Goal: Download file/media

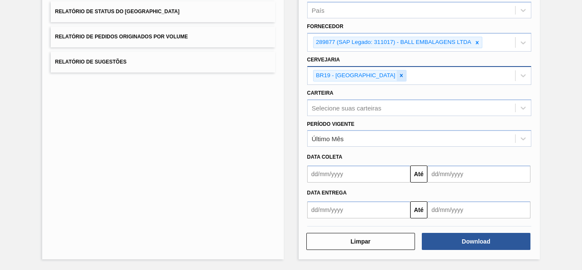
click at [398, 75] on icon at bounding box center [401, 75] width 6 height 6
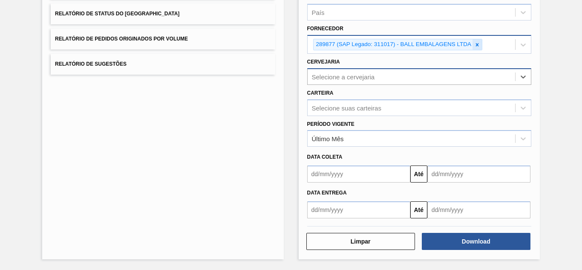
click at [476, 44] on icon at bounding box center [477, 44] width 3 height 3
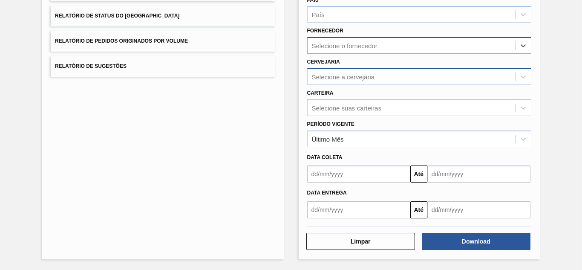
paste input "295202"
type input "295202"
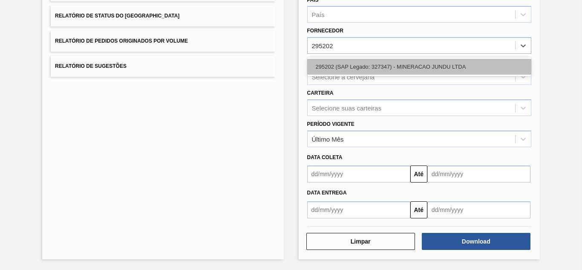
click at [341, 63] on div "295202 (SAP Legado: 327347) - MINERACAO JUNDU LTDA" at bounding box center [419, 67] width 224 height 16
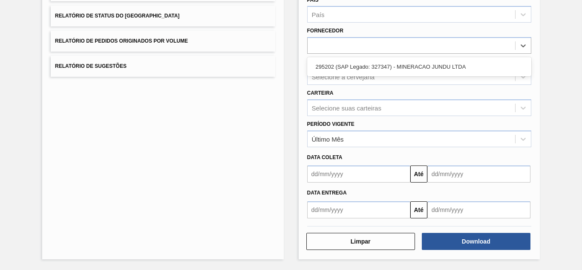
scroll to position [127, 0]
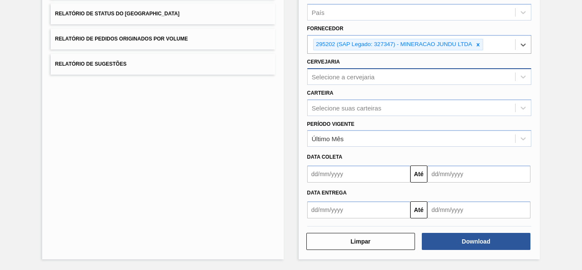
click at [341, 75] on div "Selecione a cervejaria" at bounding box center [343, 76] width 63 height 7
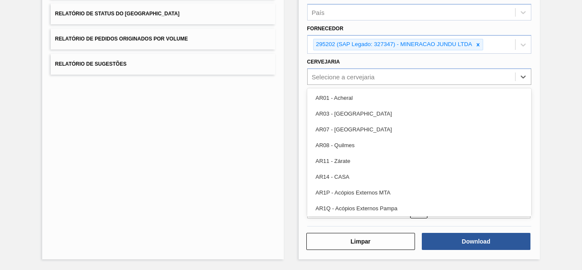
paste input "brv3"
type input "brv3"
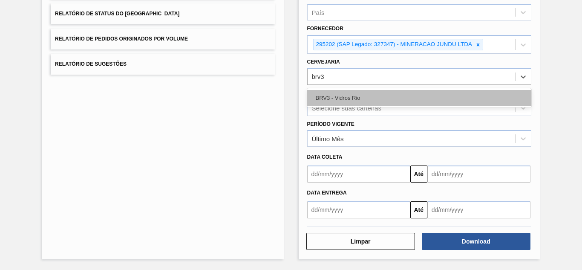
click at [327, 97] on div "BRV3 - Vidros Rio" at bounding box center [419, 98] width 224 height 16
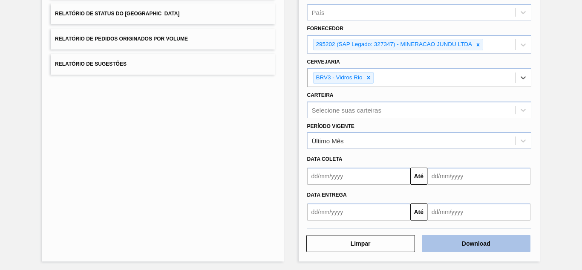
click at [451, 241] on button "Download" at bounding box center [476, 243] width 109 height 17
